Goal: Find specific page/section: Find specific page/section

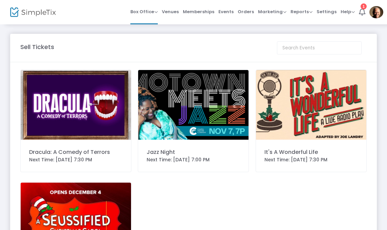
click at [112, 117] on img at bounding box center [76, 105] width 110 height 70
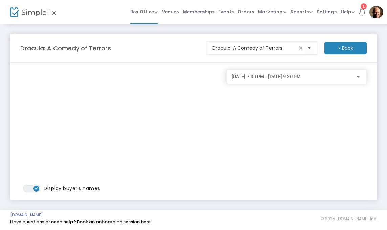
click at [352, 83] on div "[DATE] 7:30 PM - [DATE] 9:30 PM" at bounding box center [296, 77] width 140 height 14
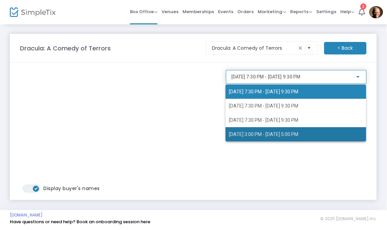
click at [280, 136] on span "[DATE] 3:00 PM - [DATE] 5:00 PM" at bounding box center [263, 134] width 69 height 5
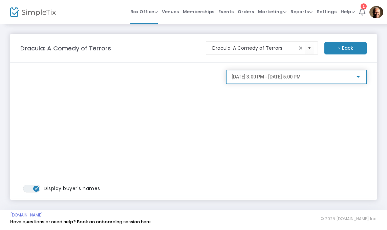
click at [346, 79] on div "[DATE] 3:00 PM - [DATE] 5:00 PM" at bounding box center [292, 76] width 123 height 5
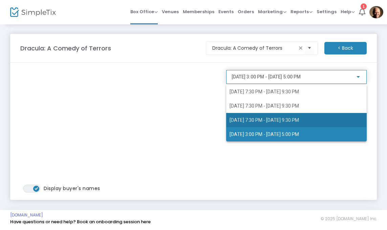
click at [299, 122] on span "[DATE] 7:30 PM - [DATE] 9:30 PM" at bounding box center [263, 119] width 69 height 5
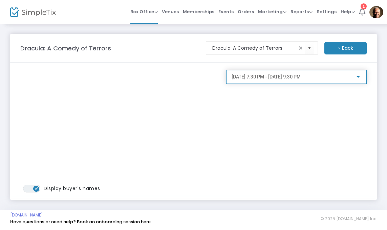
click at [300, 79] on span "[DATE] 7:30 PM - [DATE] 9:30 PM" at bounding box center [265, 76] width 69 height 5
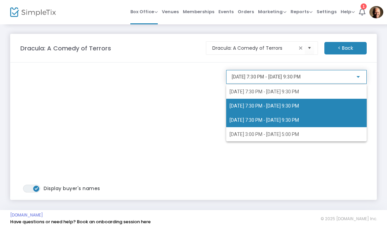
click at [318, 110] on span "[DATE] 7:30 PM - [DATE] 9:30 PM" at bounding box center [296, 106] width 134 height 14
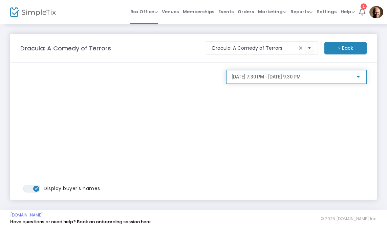
click at [300, 76] on span "[DATE] 7:30 PM - [DATE] 9:30 PM" at bounding box center [265, 76] width 69 height 5
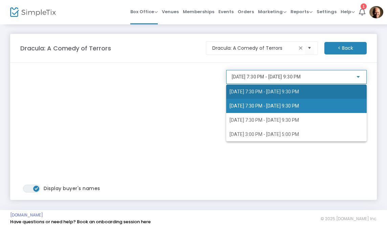
click at [299, 90] on span "[DATE] 7:30 PM - [DATE] 9:30 PM" at bounding box center [263, 91] width 69 height 5
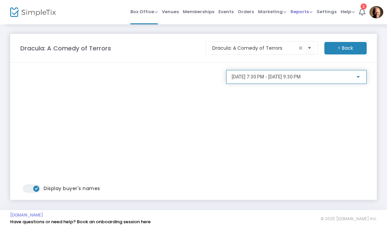
click at [304, 9] on span "Reports" at bounding box center [301, 11] width 22 height 6
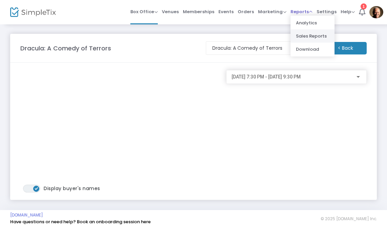
click at [318, 37] on li "Sales Reports" at bounding box center [312, 35] width 44 height 13
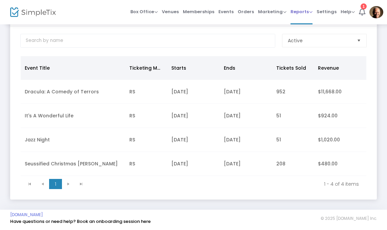
scroll to position [37, 0]
